Goal: Register for event/course

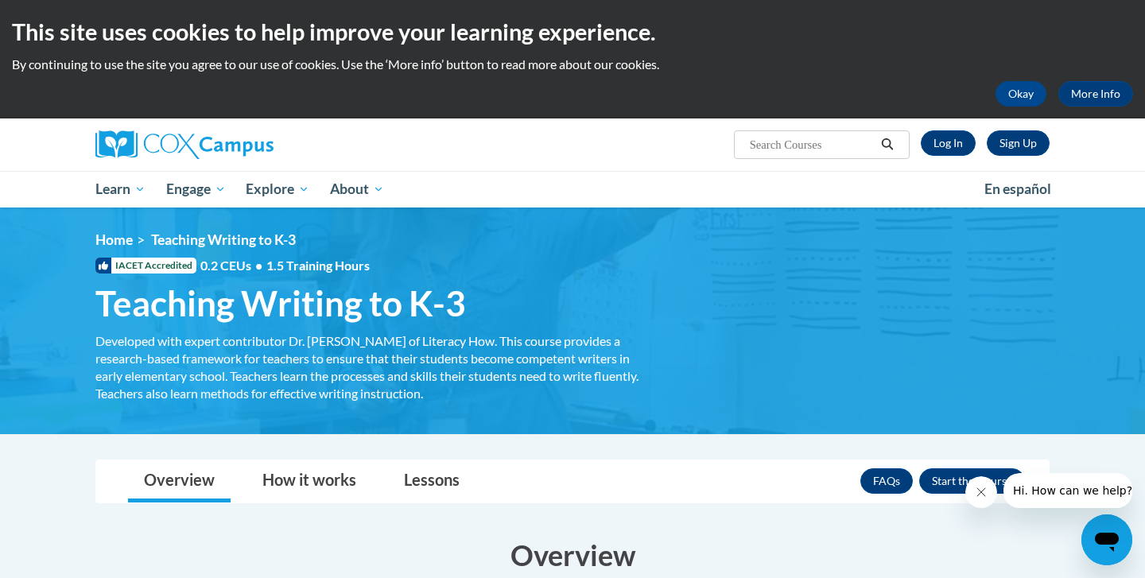
click at [813, 141] on input "Search..." at bounding box center [811, 144] width 127 height 19
type input "writing"
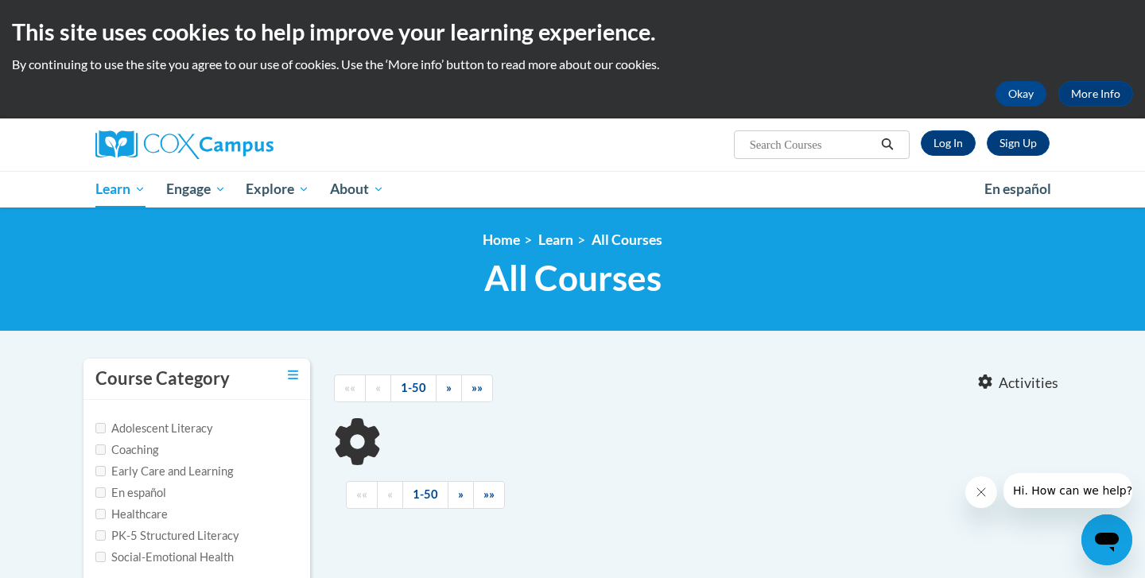
type input "writing"
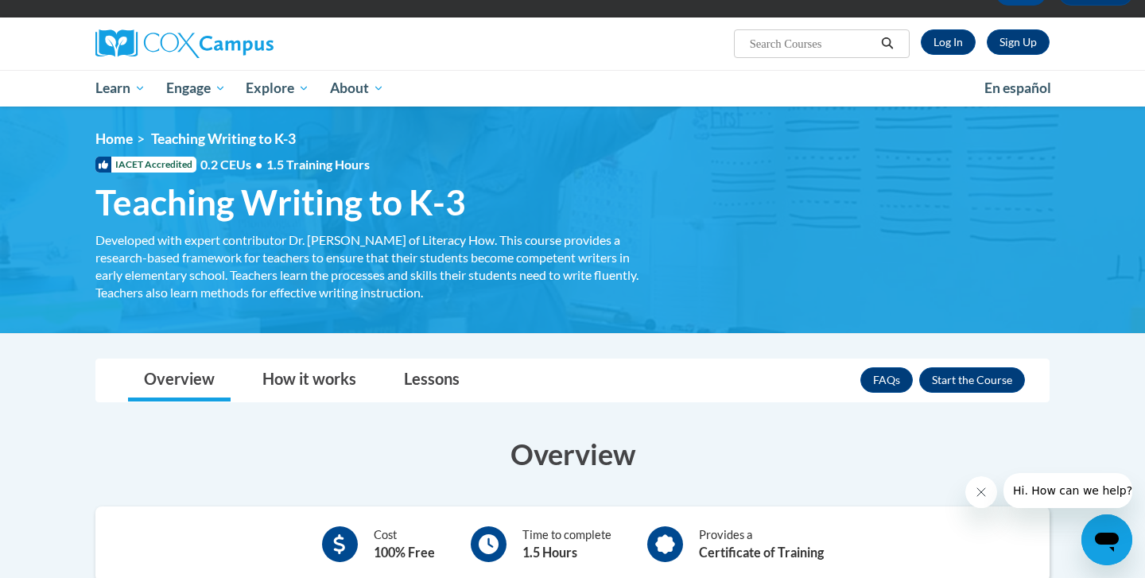
scroll to position [102, 0]
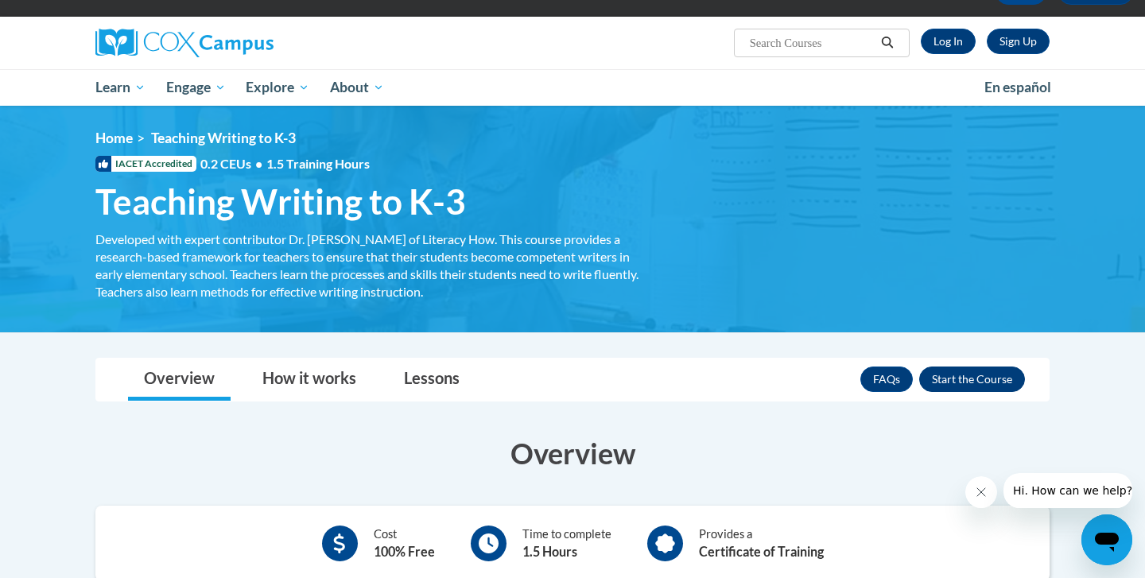
click at [942, 374] on button "Enroll" at bounding box center [972, 379] width 106 height 25
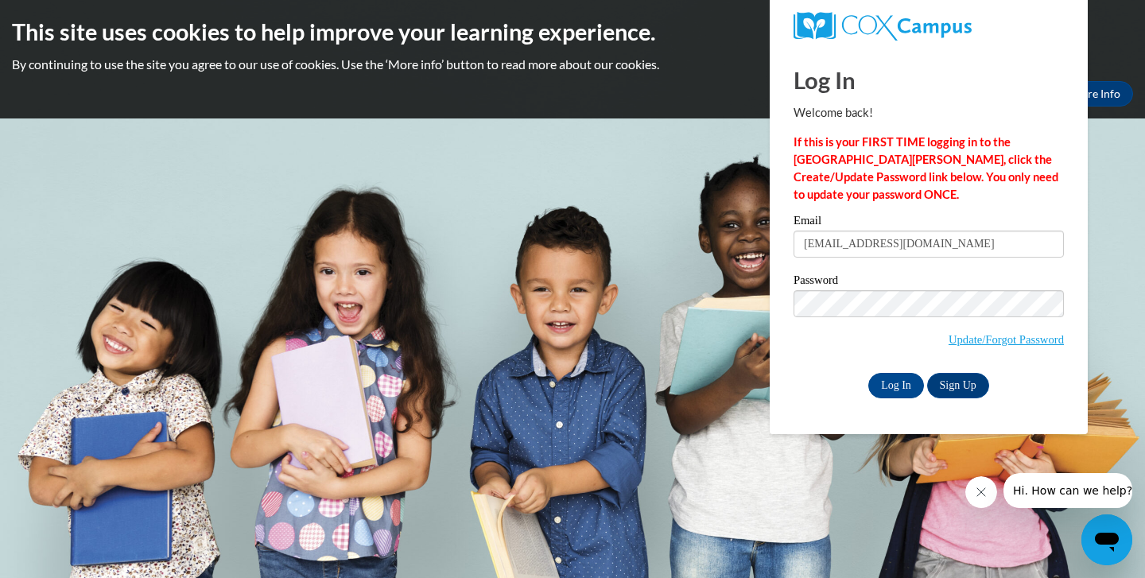
type input "tgeren@daltonstate.edu"
click at [894, 382] on input "Log In" at bounding box center [896, 385] width 56 height 25
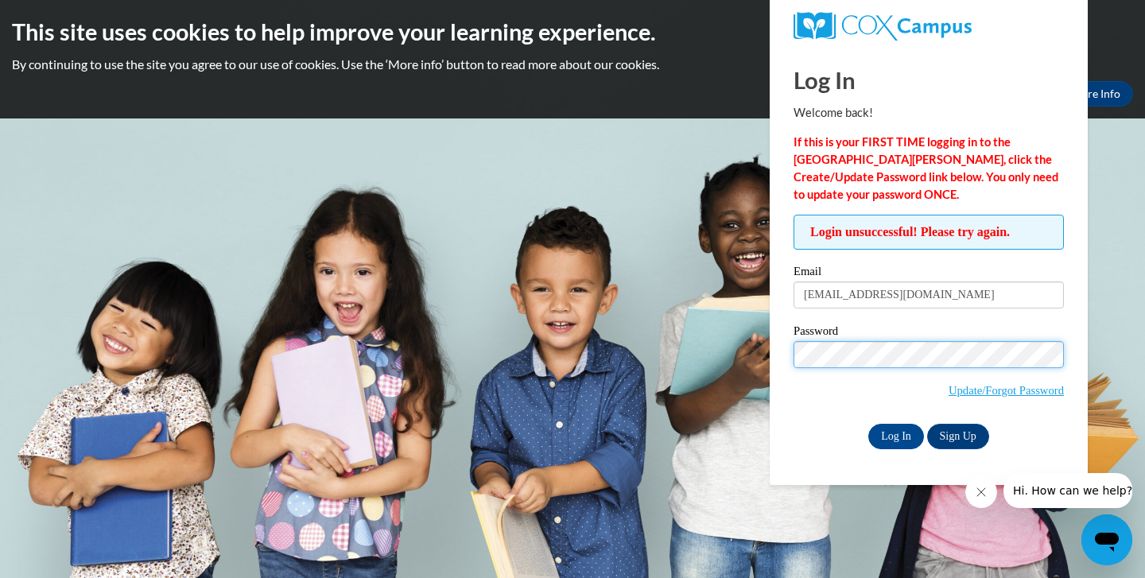
click at [894, 433] on input "Log In" at bounding box center [896, 436] width 56 height 25
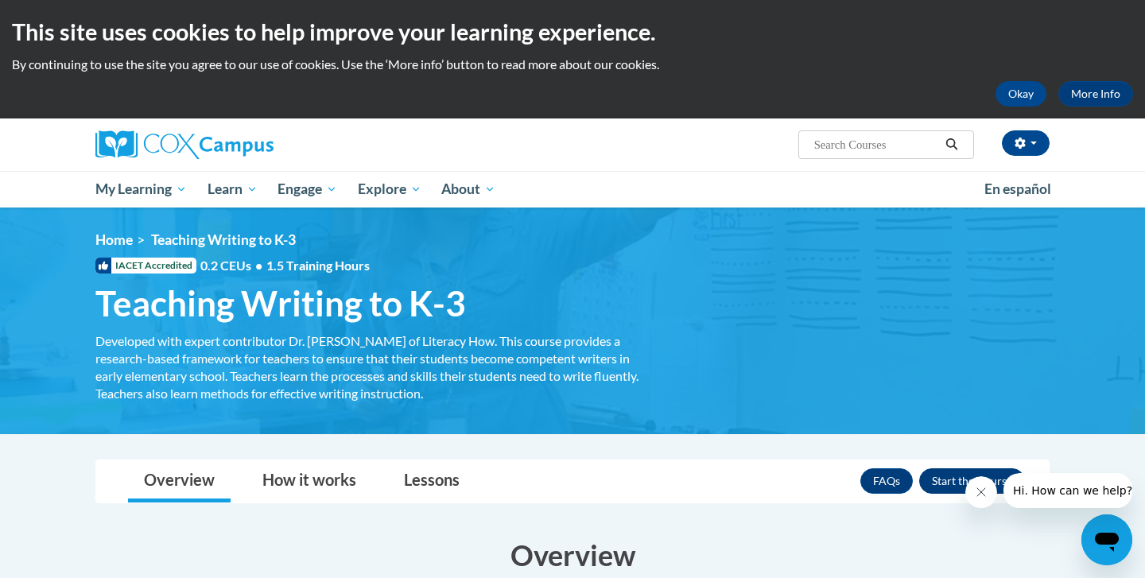
click at [951, 490] on button "Enroll" at bounding box center [972, 480] width 106 height 25
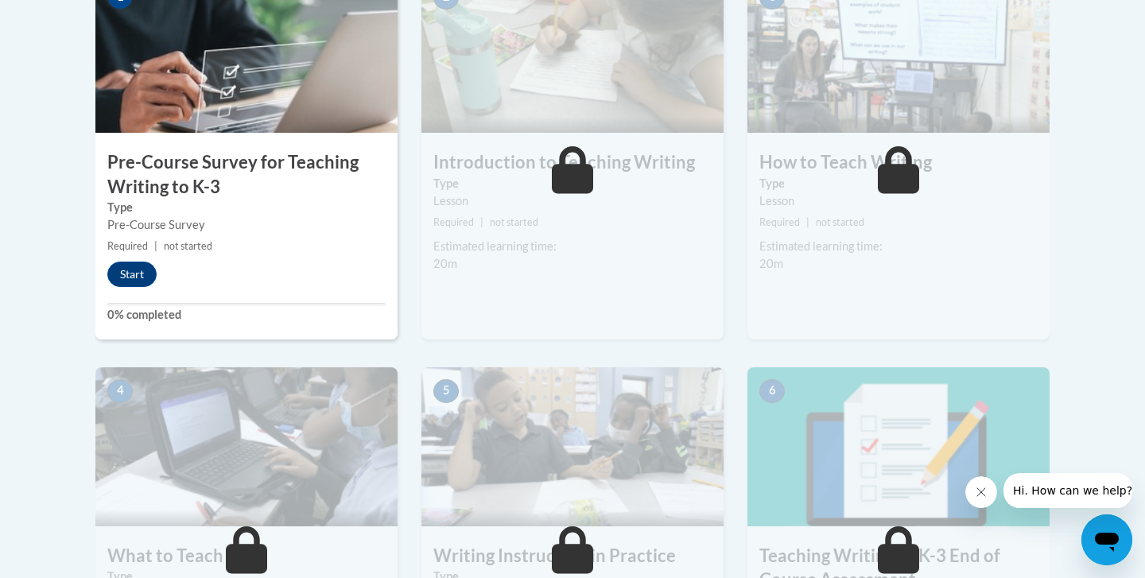
scroll to position [562, 0]
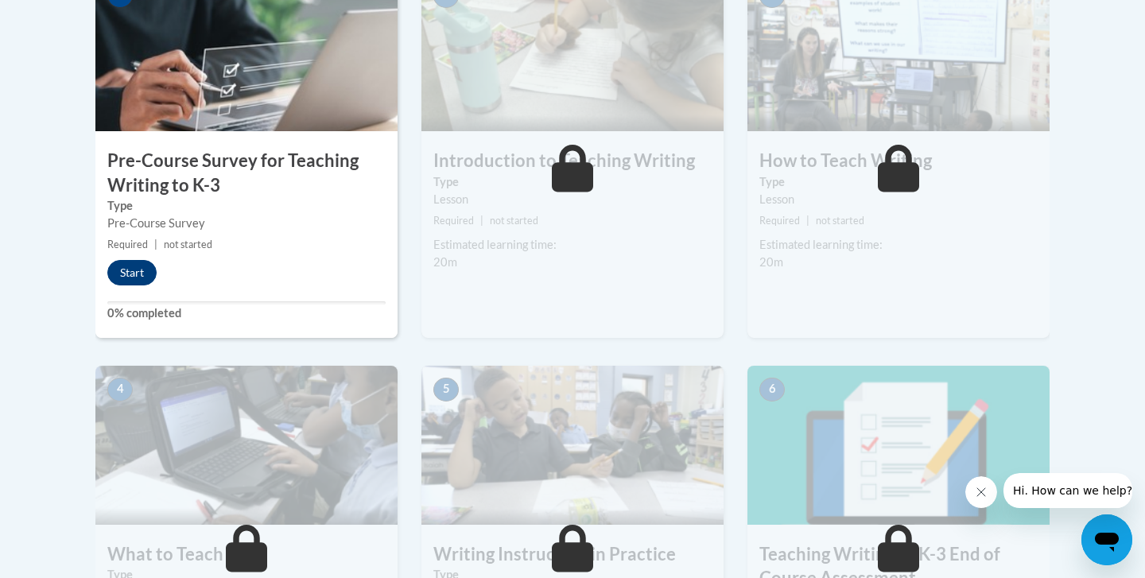
click at [126, 280] on button "Start" at bounding box center [131, 272] width 49 height 25
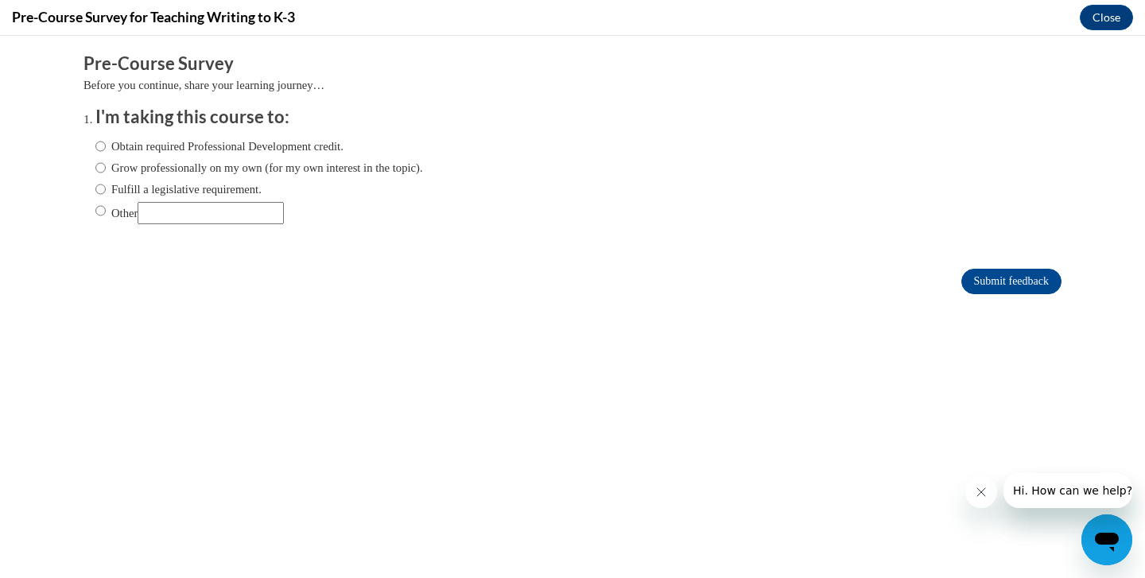
scroll to position [0, 0]
click at [152, 164] on label "Grow professionally on my own (for my own interest in the topic)." at bounding box center [259, 167] width 328 height 17
click at [106, 164] on input "Grow professionally on my own (for my own interest in the topic)." at bounding box center [100, 167] width 10 height 17
radio input "true"
click at [970, 281] on input "Submit feedback" at bounding box center [1011, 281] width 100 height 25
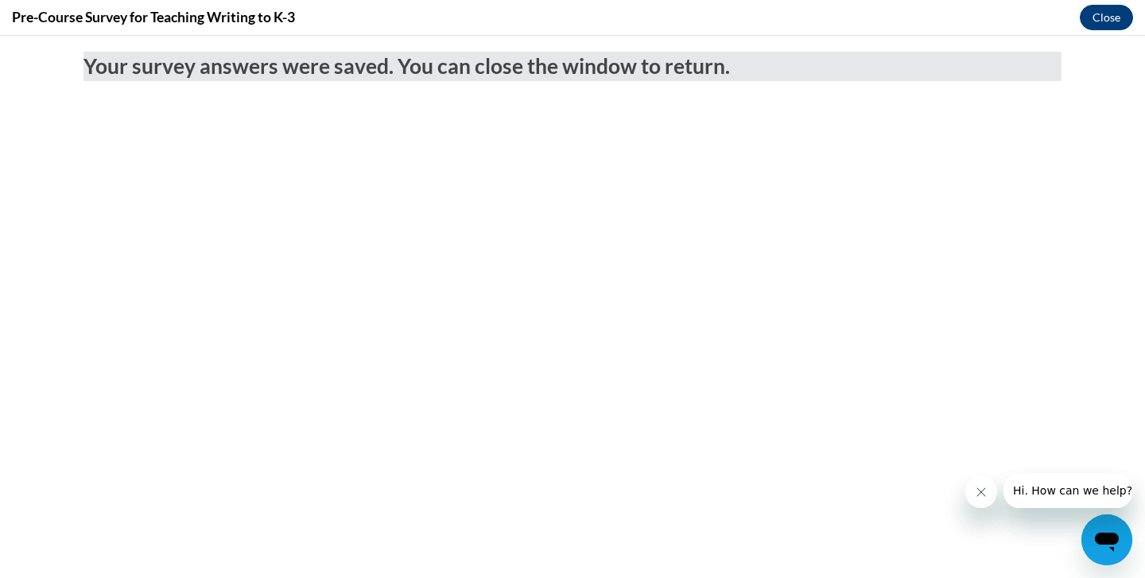
click at [1107, 20] on button "Close" at bounding box center [1106, 17] width 53 height 25
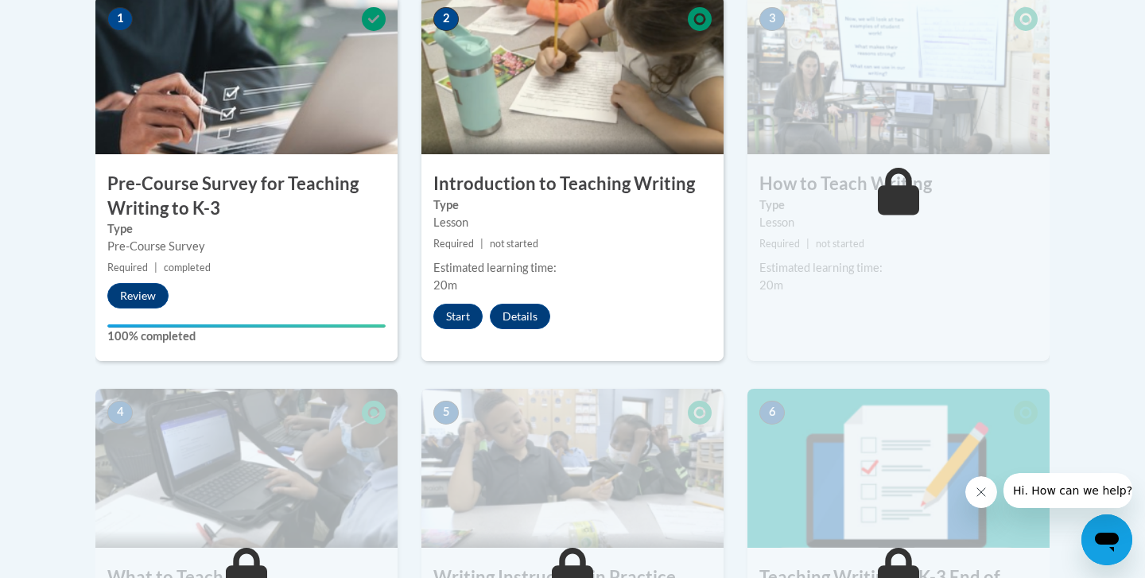
scroll to position [503, 0]
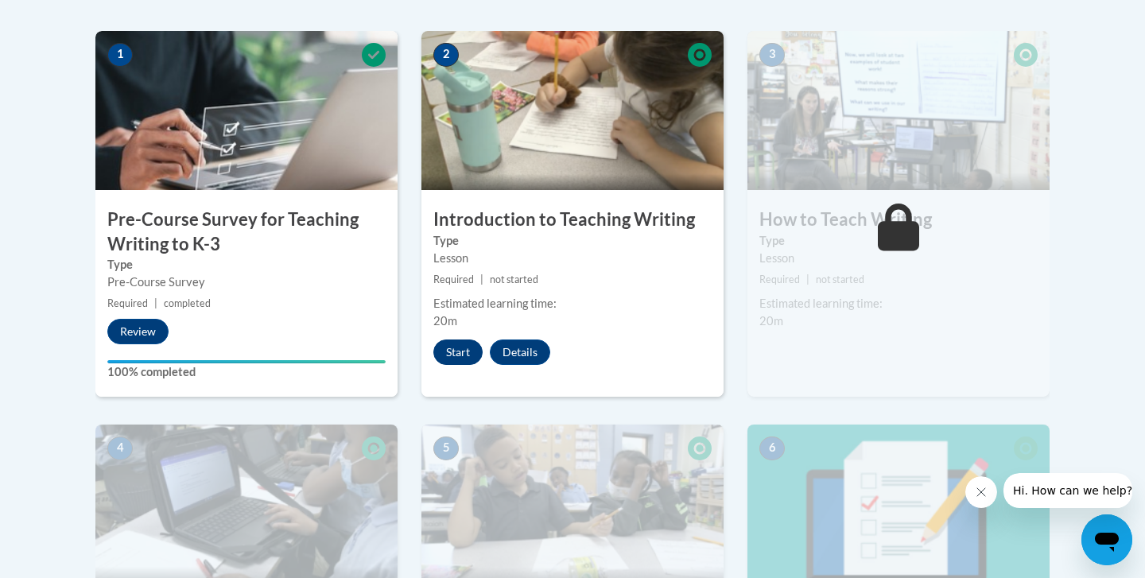
click at [463, 346] on button "Start" at bounding box center [457, 351] width 49 height 25
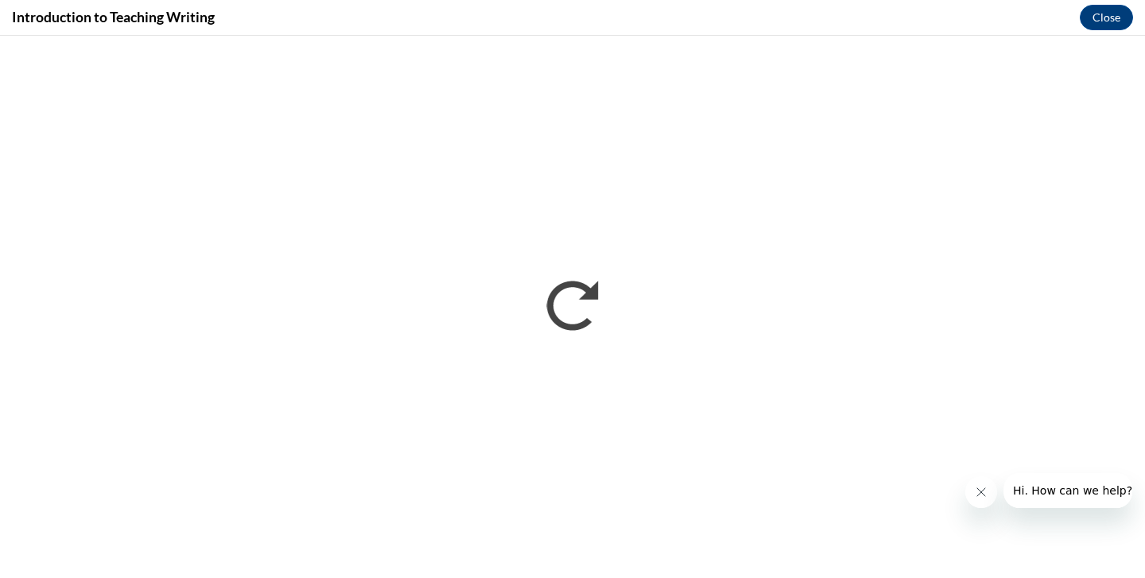
scroll to position [562, 0]
click at [983, 500] on button "Close message from company" at bounding box center [981, 492] width 32 height 32
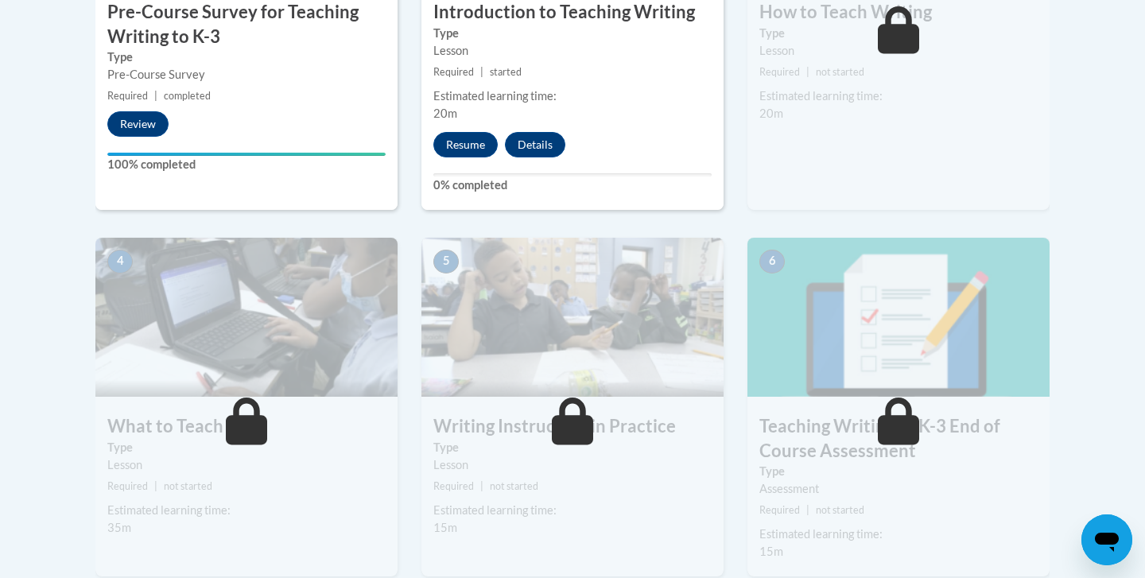
scroll to position [724, 0]
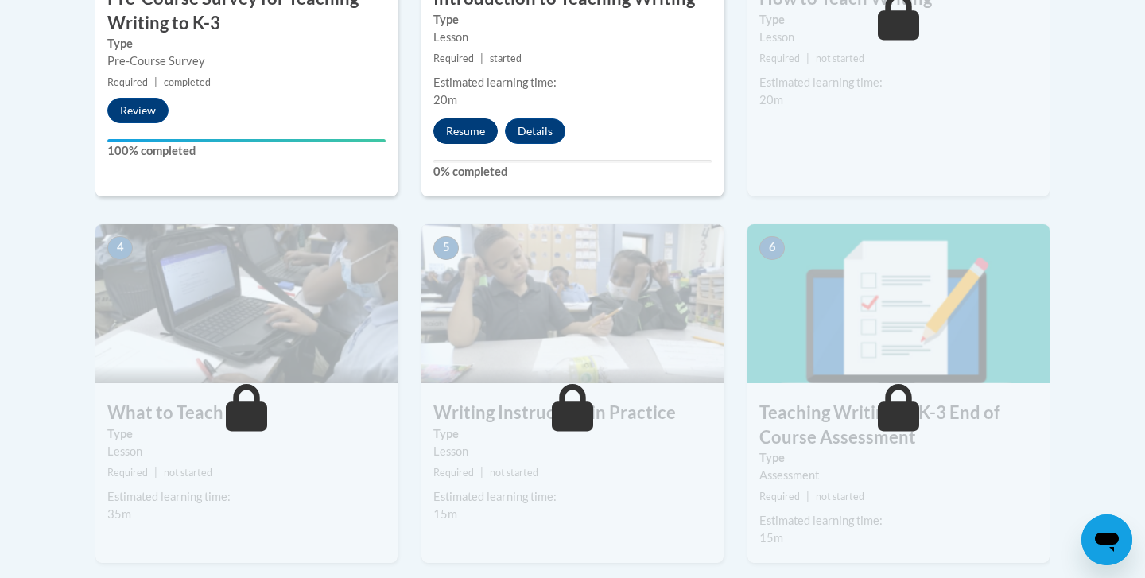
click at [452, 125] on button "Resume" at bounding box center [465, 130] width 64 height 25
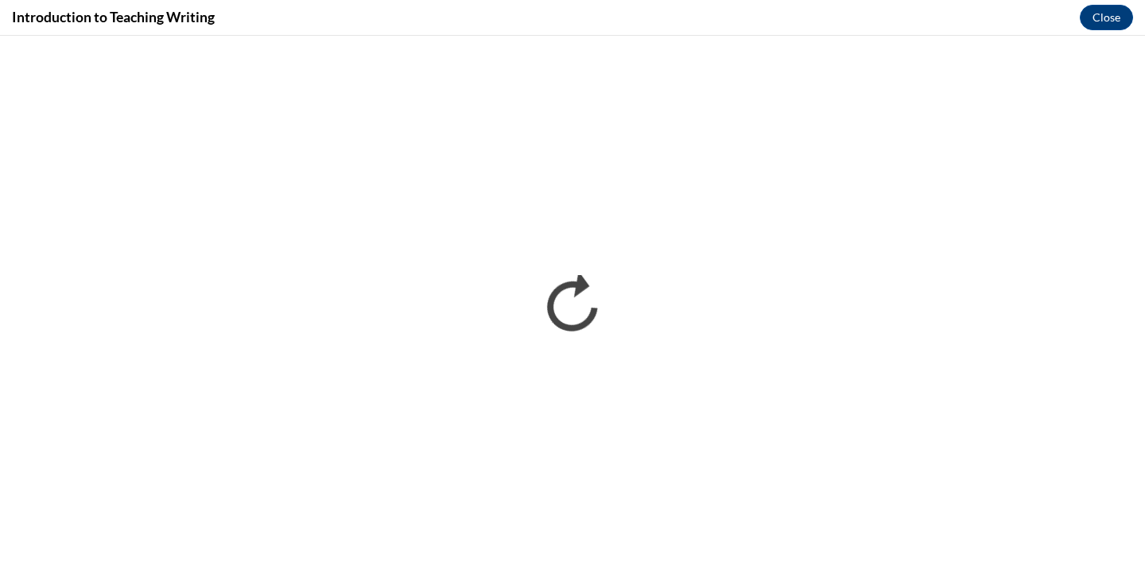
scroll to position [0, 0]
